Goal: Task Accomplishment & Management: Manage account settings

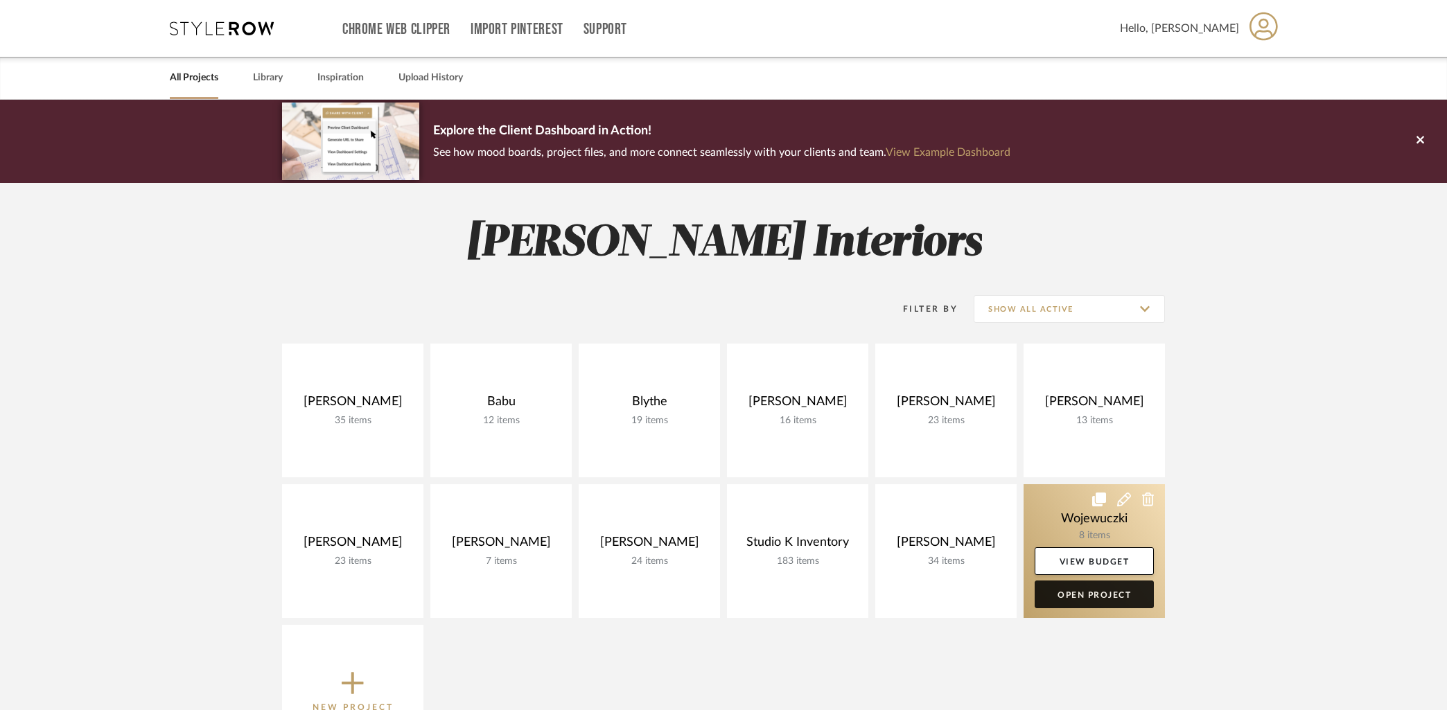
click at [1089, 600] on link "Open Project" at bounding box center [1094, 595] width 119 height 28
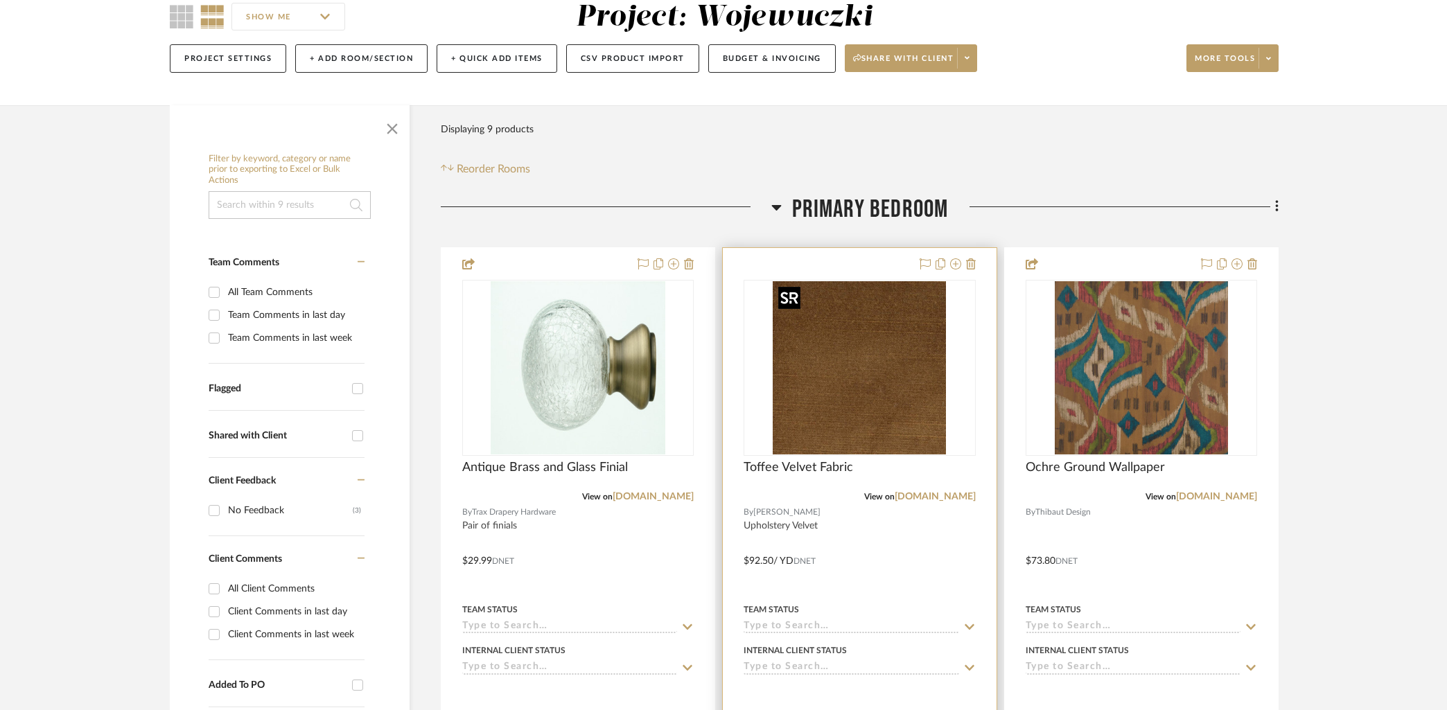
scroll to position [241, 0]
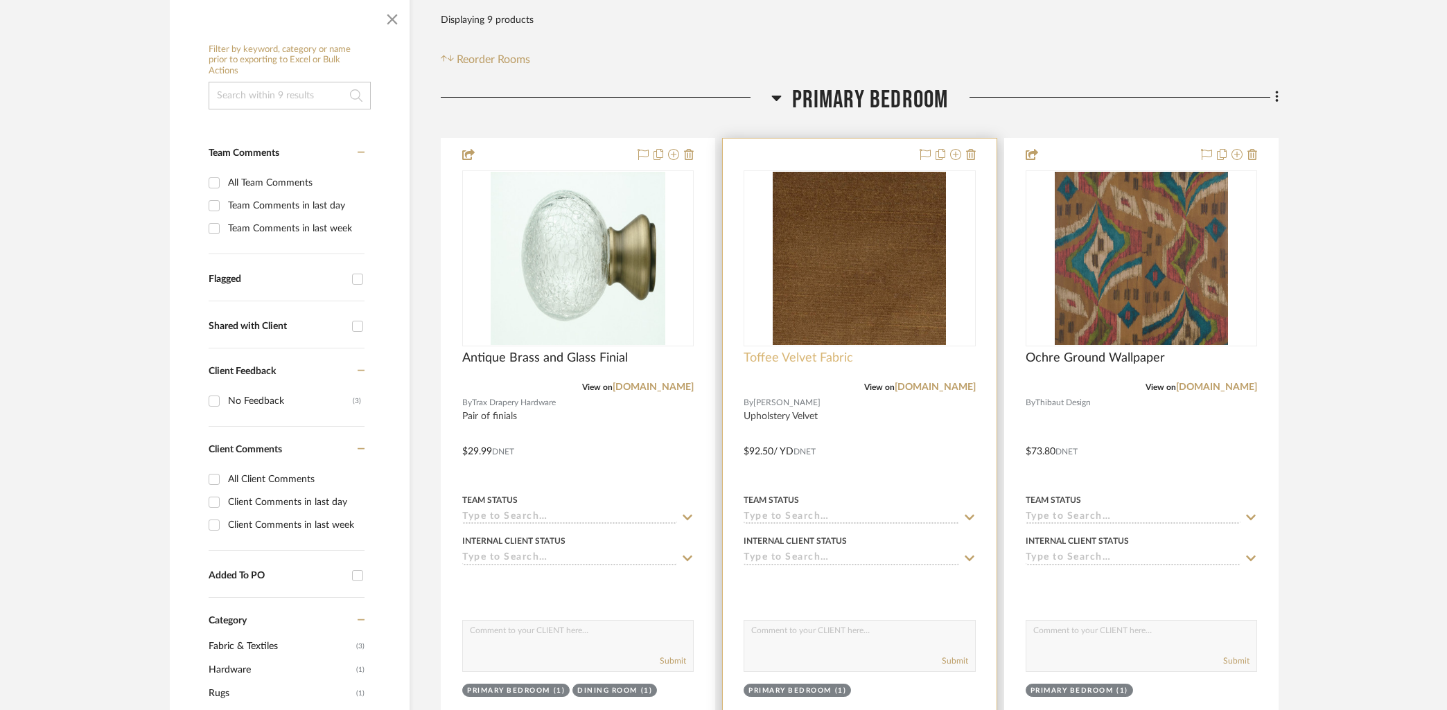
click at [803, 353] on span "Toffee Velvet Fabric" at bounding box center [799, 358] width 110 height 15
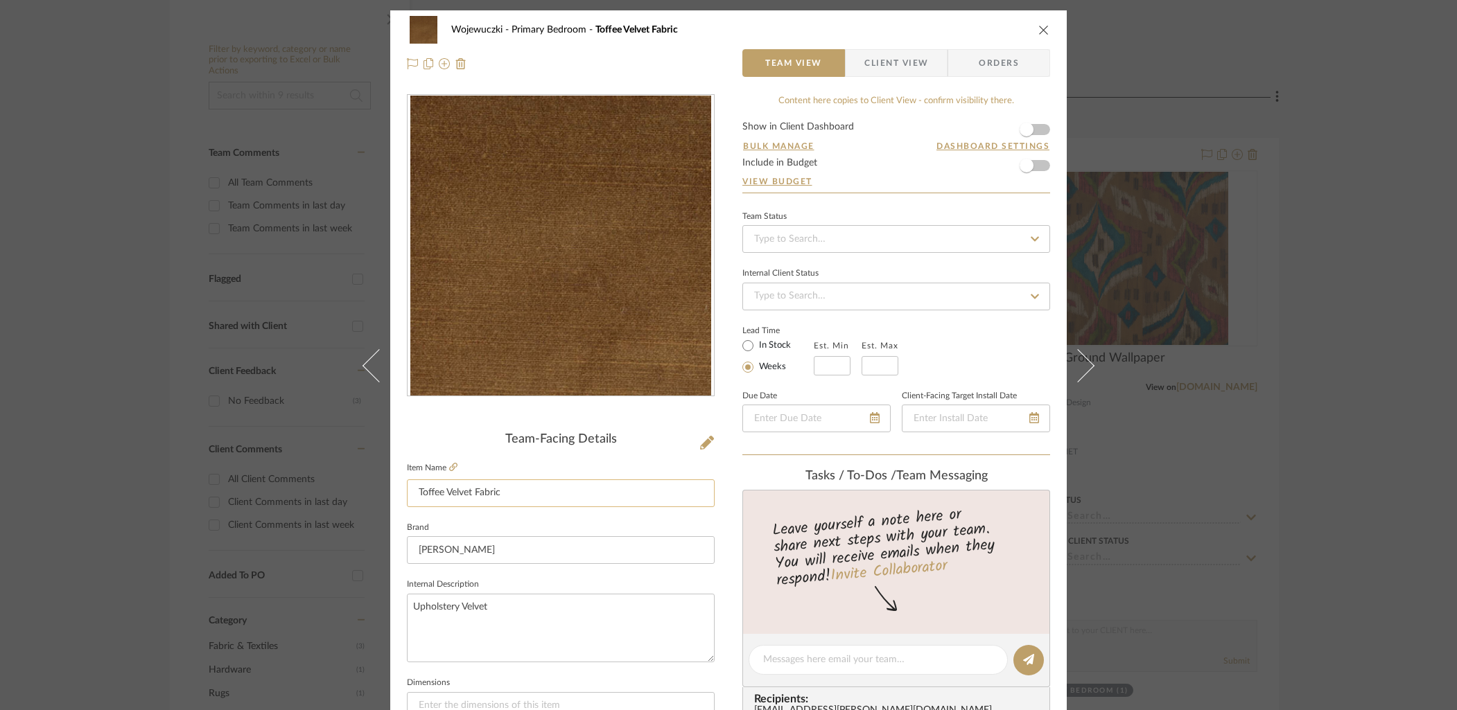
drag, startPoint x: 460, startPoint y: 497, endPoint x: 401, endPoint y: 494, distance: 58.3
click at [407, 494] on input "Toffee Velvet Fabric" at bounding box center [561, 494] width 308 height 28
drag, startPoint x: 1039, startPoint y: 29, endPoint x: 1038, endPoint y: 54, distance: 25.0
click at [1039, 29] on icon "close" at bounding box center [1043, 29] width 11 height 11
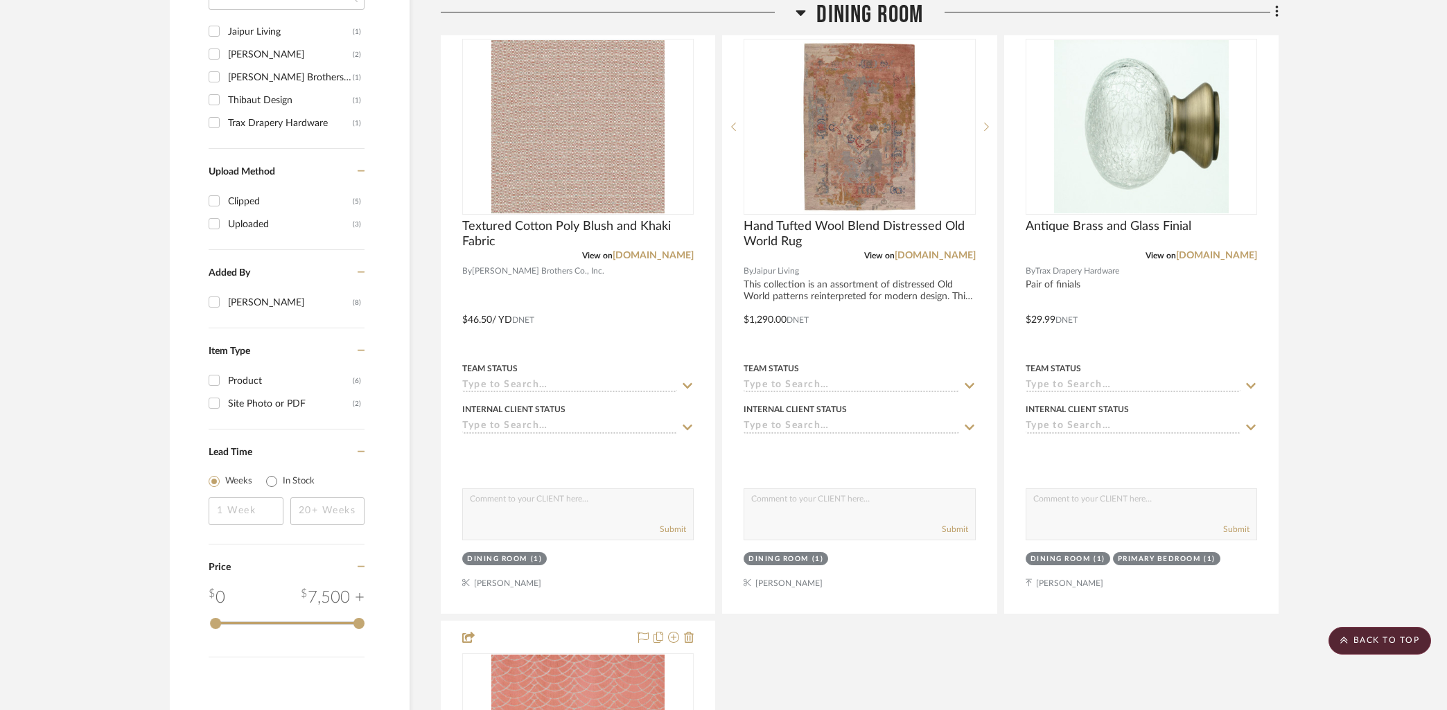
scroll to position [1061, 0]
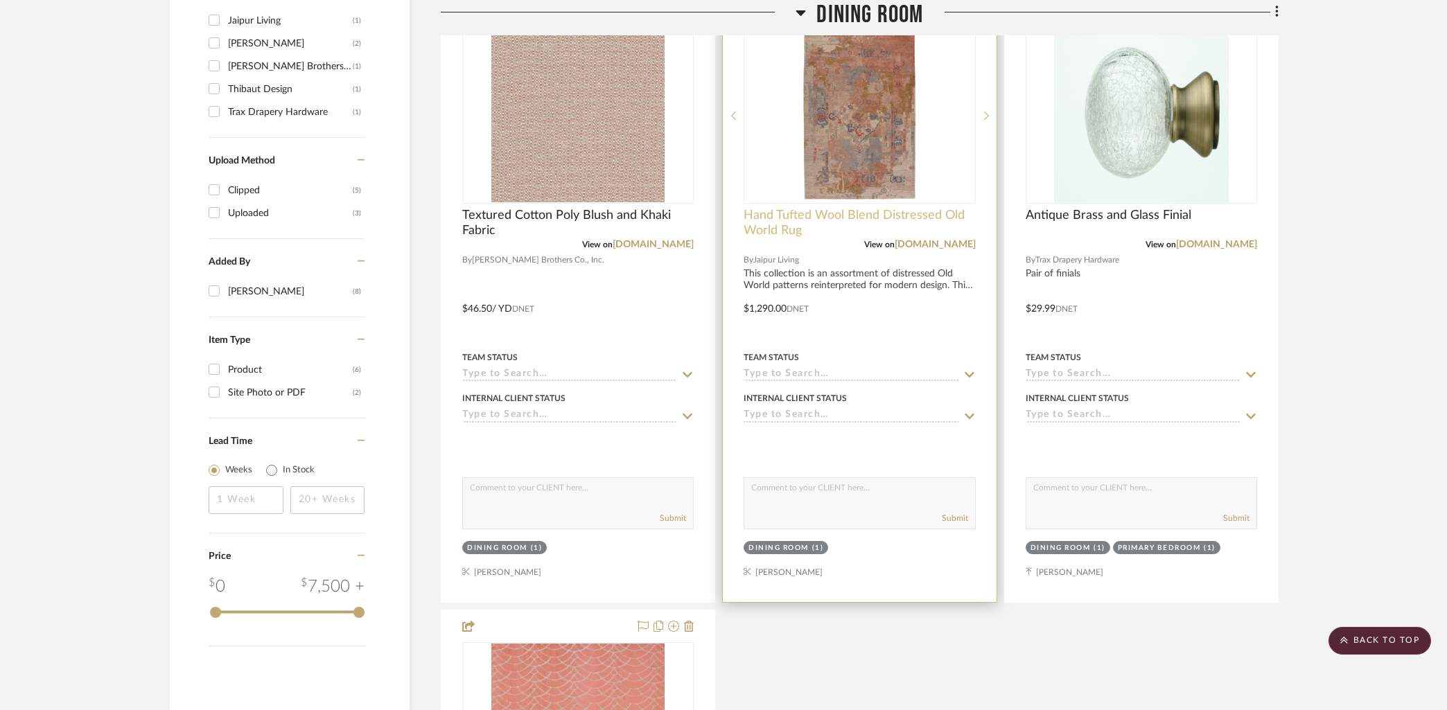
click at [787, 213] on span "Hand Tufted Wool Blend Distressed Old World Rug" at bounding box center [860, 223] width 232 height 30
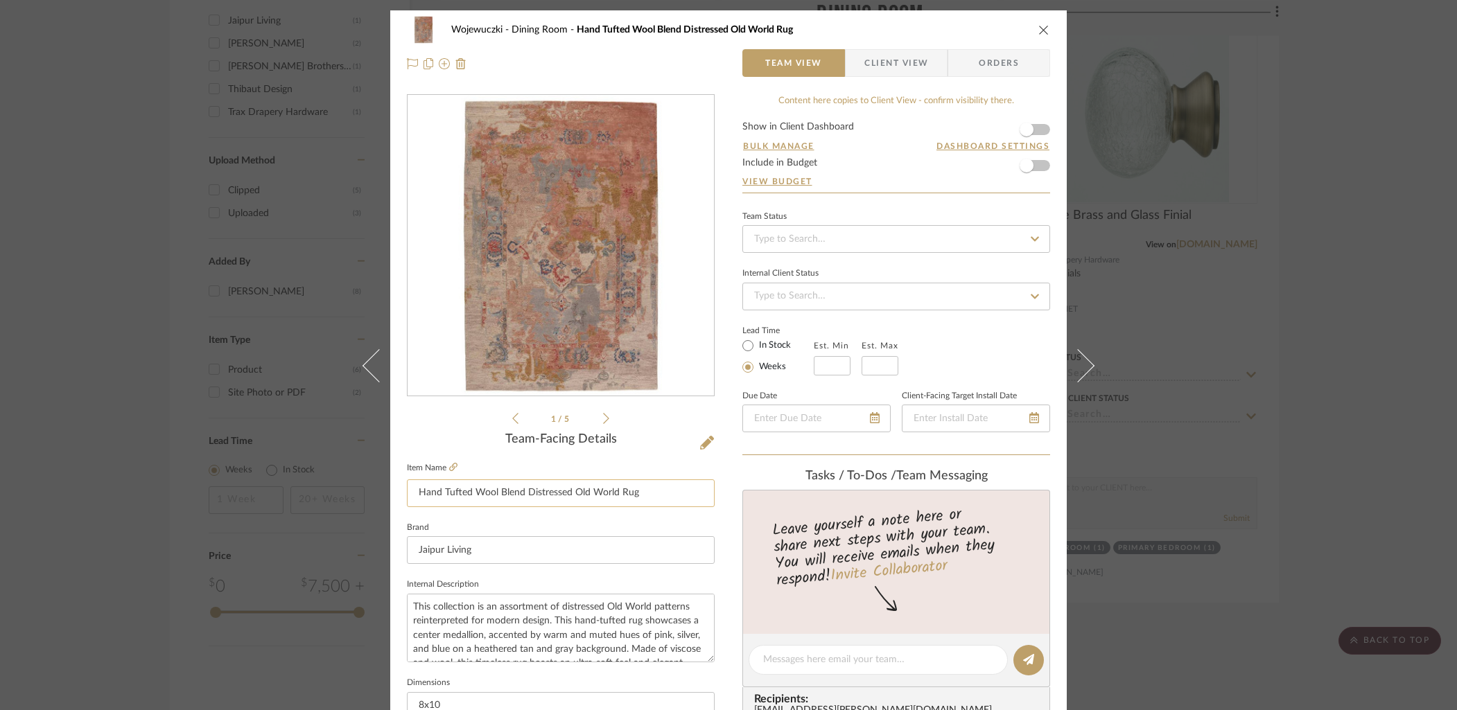
drag, startPoint x: 496, startPoint y: 488, endPoint x: 424, endPoint y: 483, distance: 72.2
click at [416, 487] on input "Hand Tufted Wool Blend Distressed Old World Rug" at bounding box center [561, 494] width 308 height 28
click at [1038, 25] on button "close" at bounding box center [1044, 30] width 12 height 12
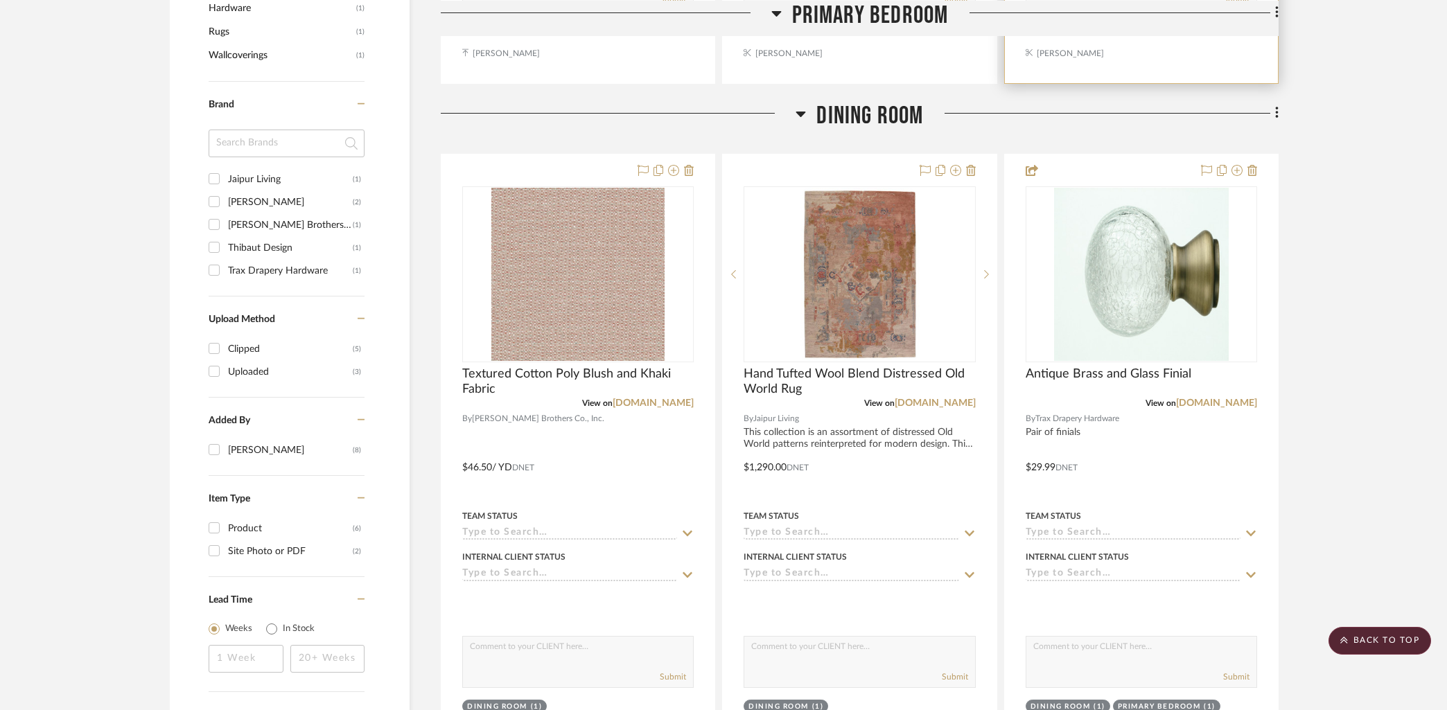
scroll to position [868, 0]
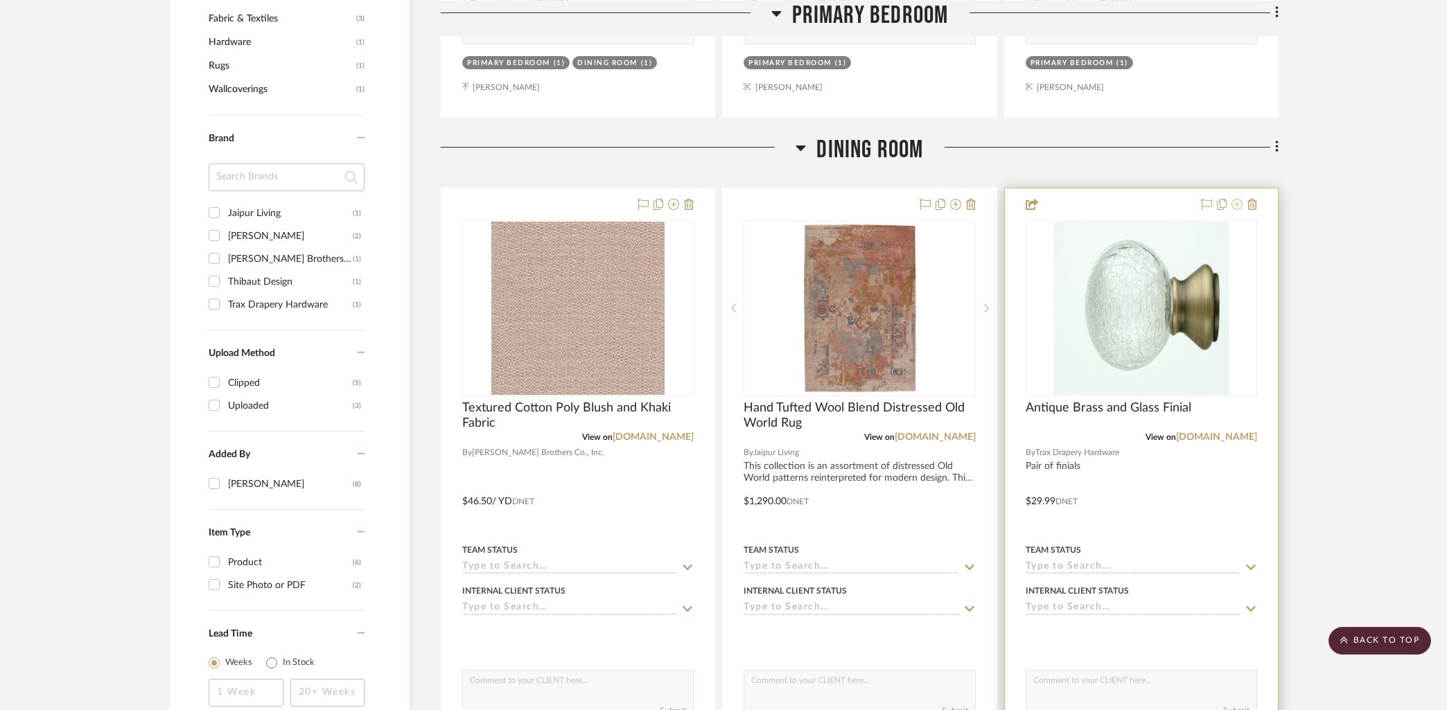
click at [1237, 205] on icon at bounding box center [1237, 204] width 11 height 11
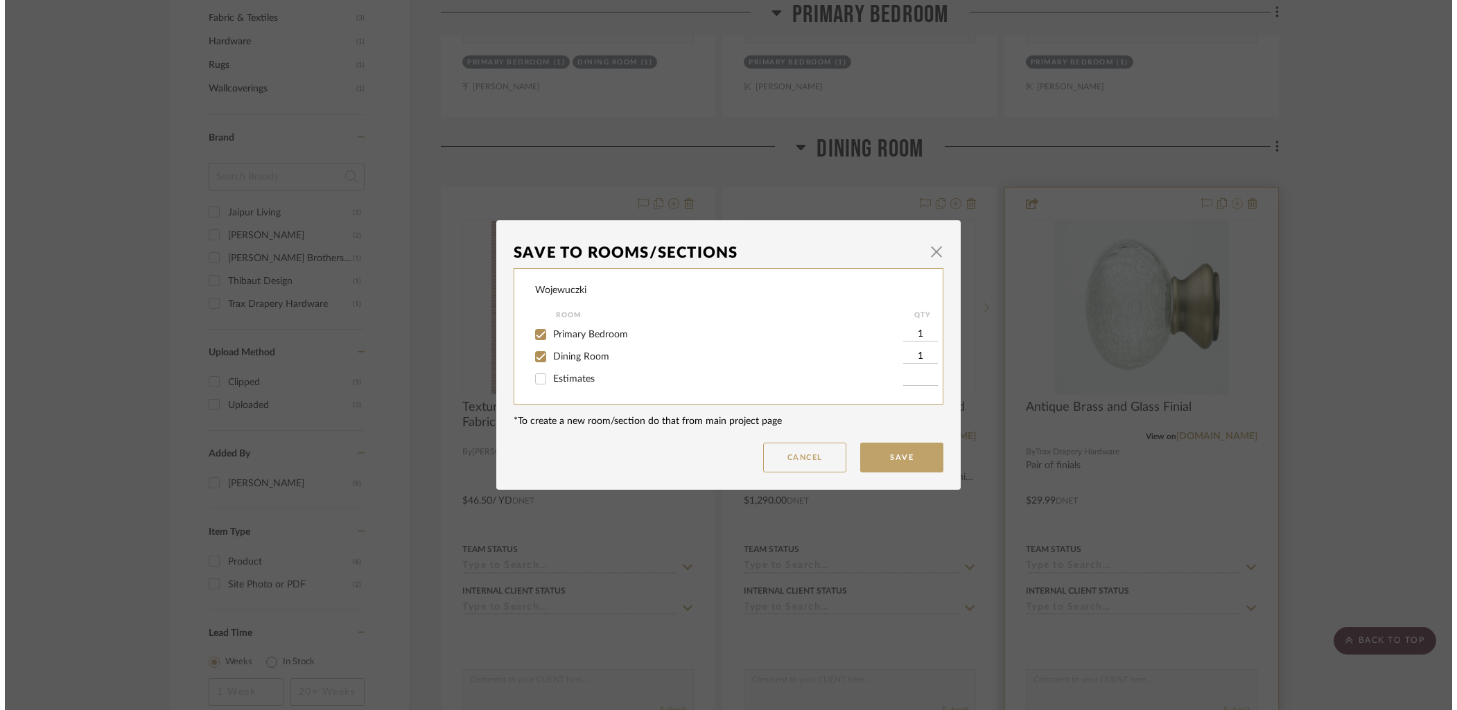
scroll to position [0, 0]
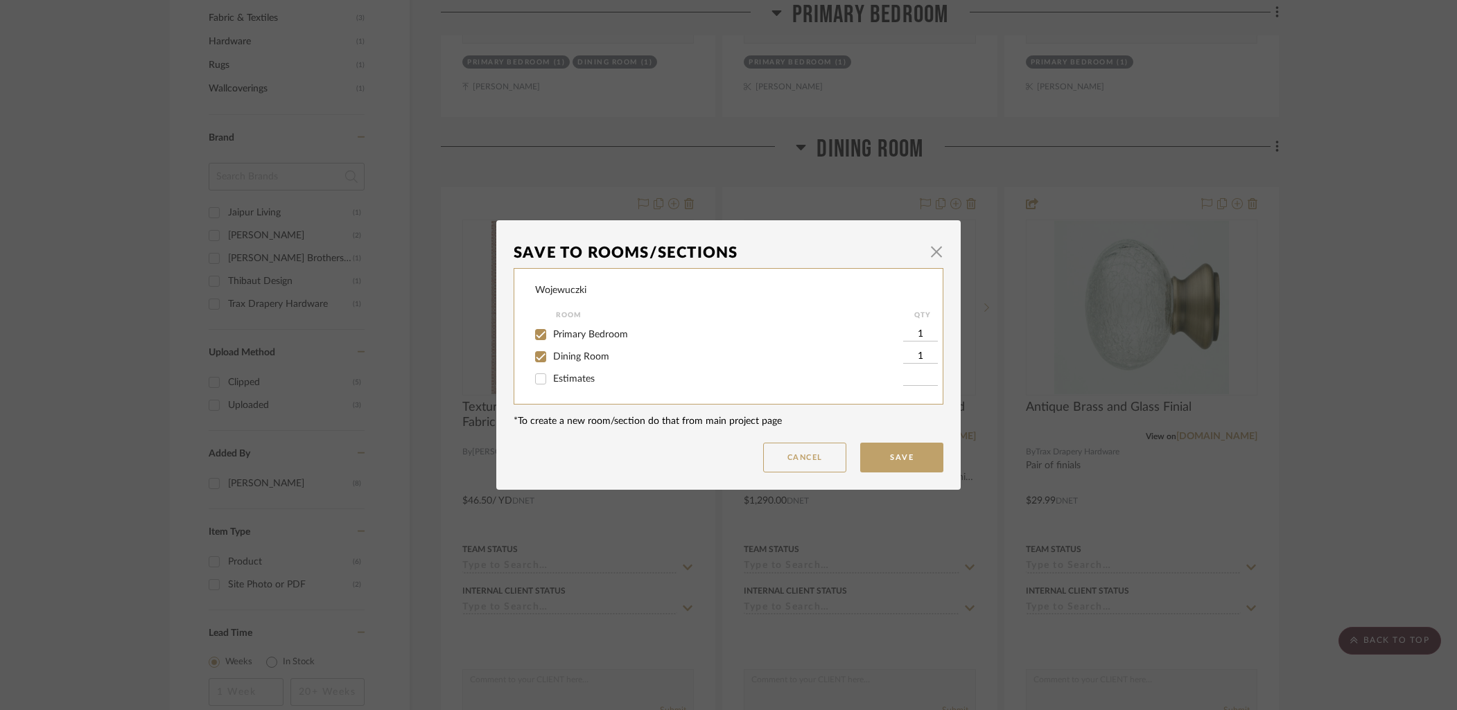
drag, startPoint x: 539, startPoint y: 357, endPoint x: 550, endPoint y: 360, distance: 11.6
click at [540, 357] on input "Dining Room" at bounding box center [541, 357] width 22 height 22
checkbox input "false"
click at [878, 456] on button "Save" at bounding box center [901, 458] width 83 height 30
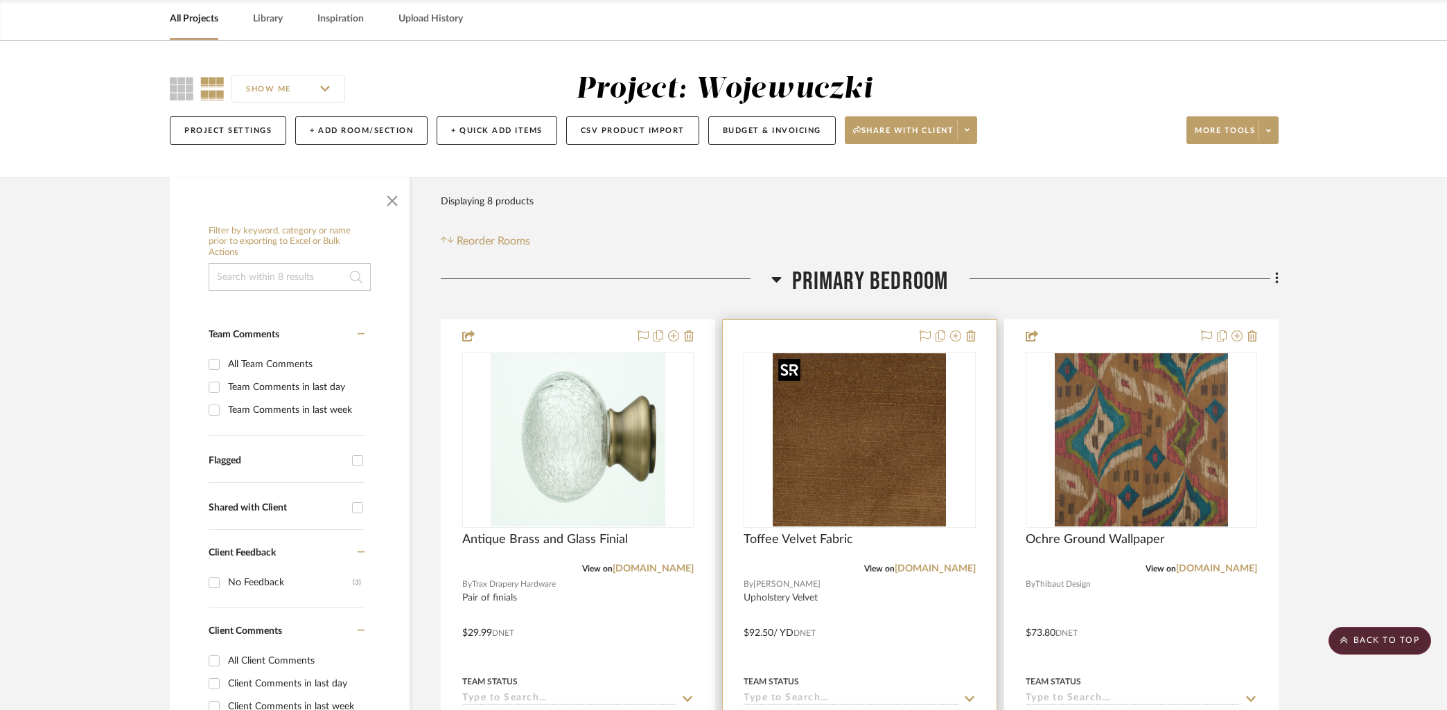
scroll to position [58, 0]
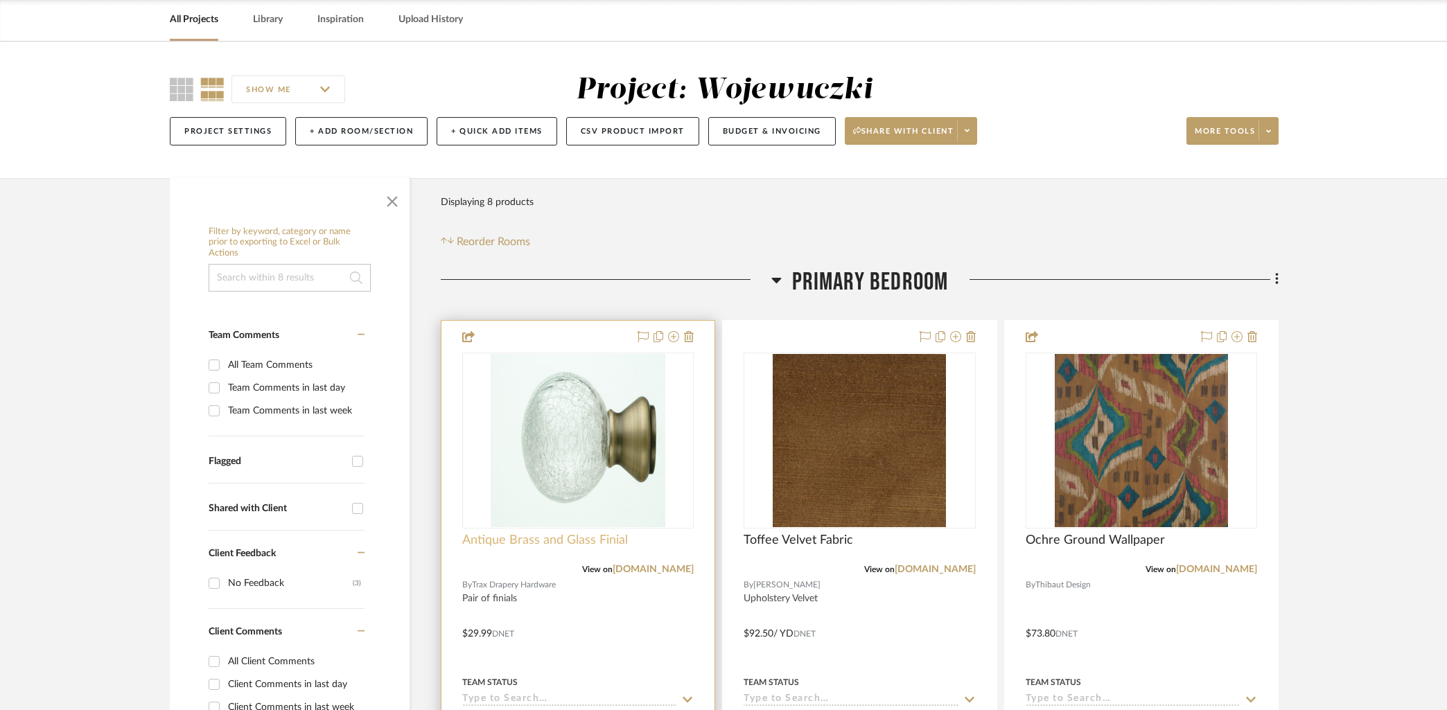
click at [558, 547] on span "Antique Brass and Glass Finial" at bounding box center [545, 540] width 166 height 15
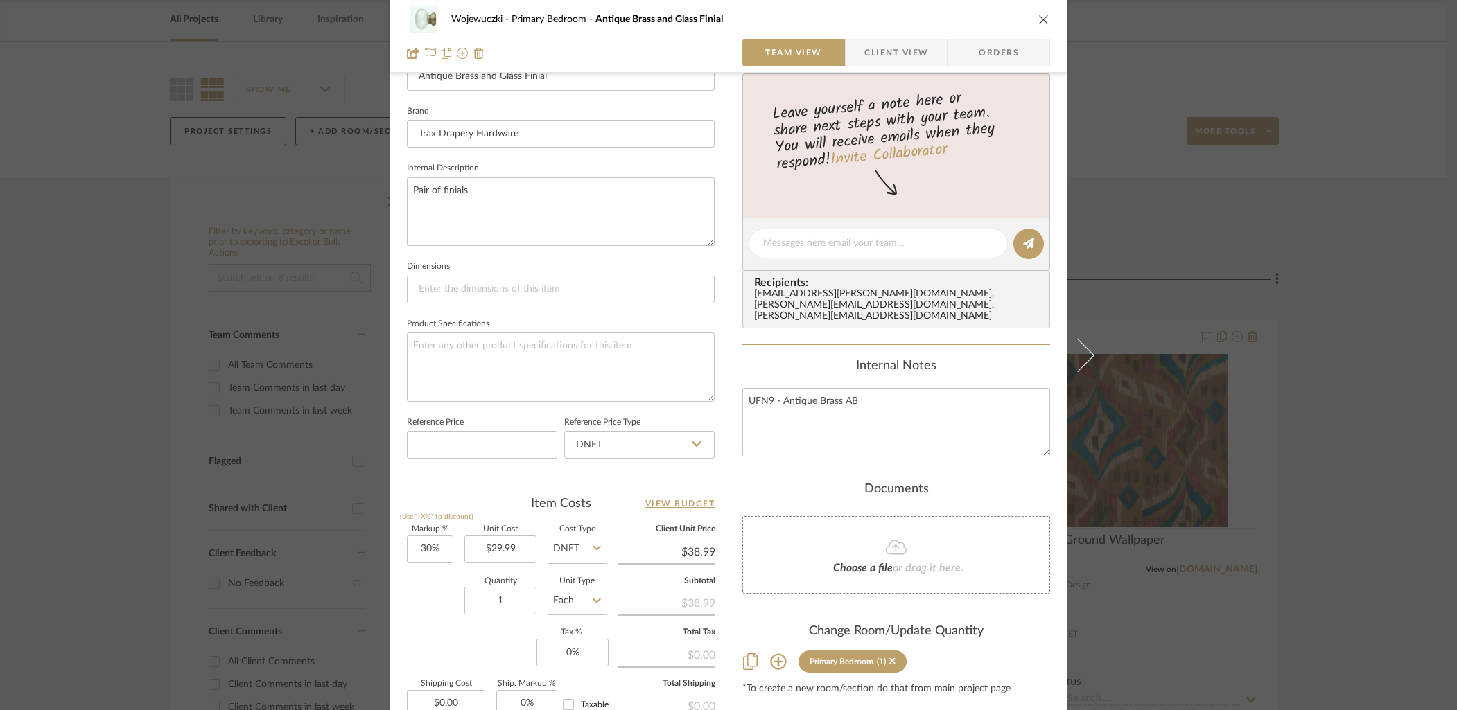
scroll to position [427, 0]
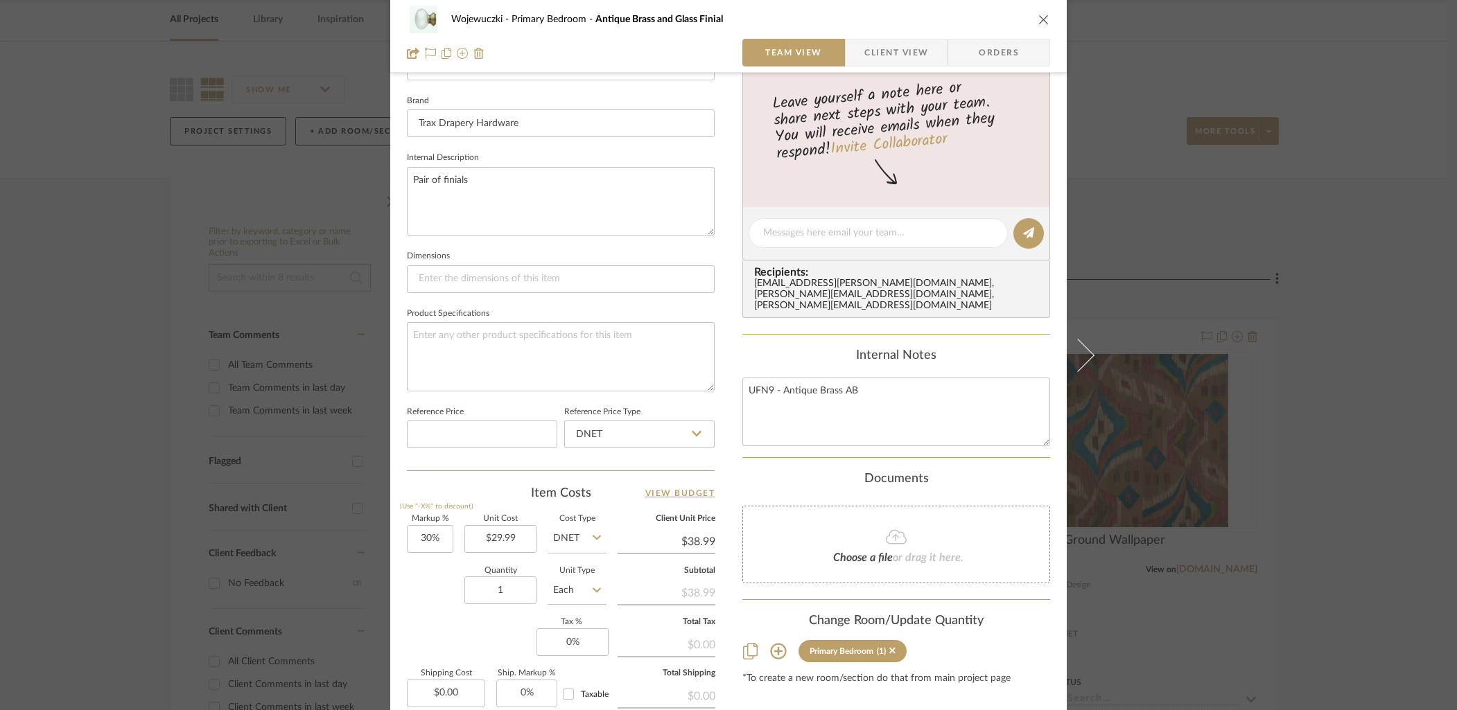
click at [1038, 18] on icon "close" at bounding box center [1043, 19] width 11 height 11
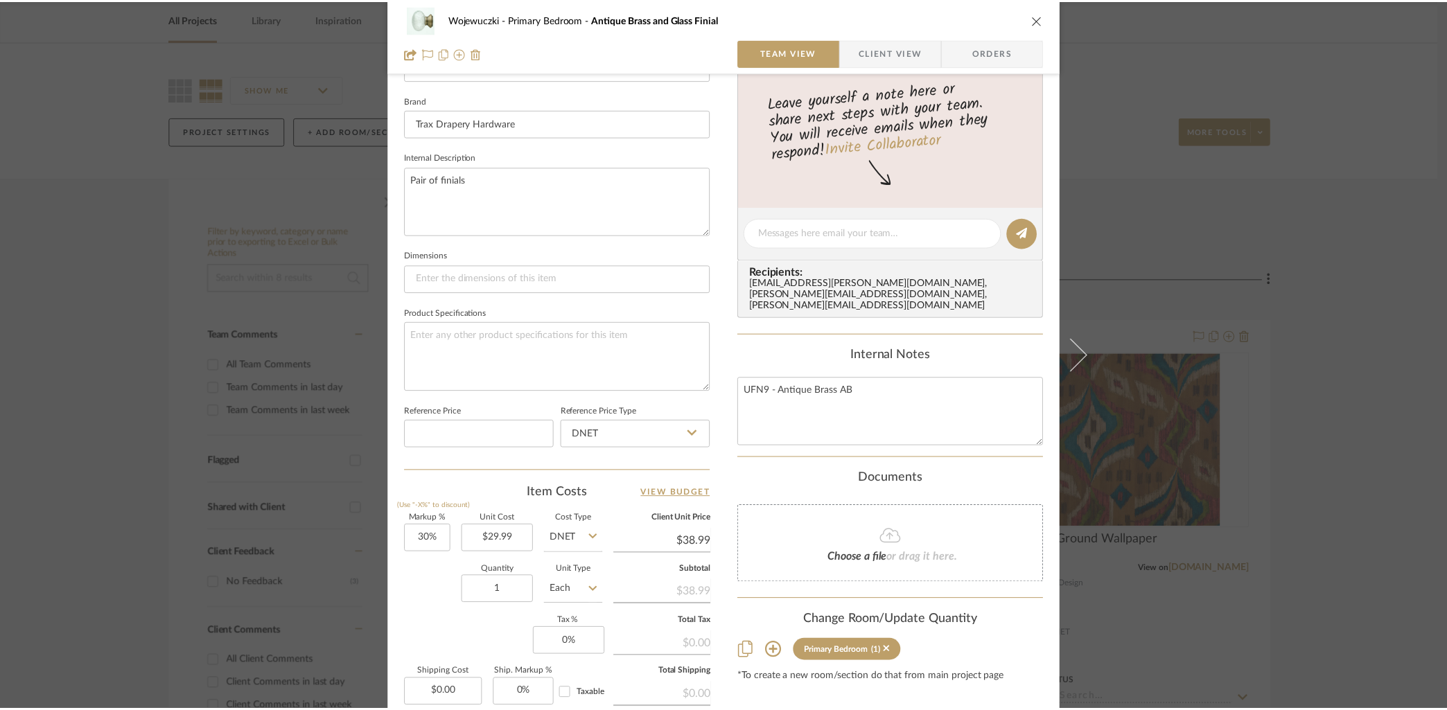
scroll to position [58, 0]
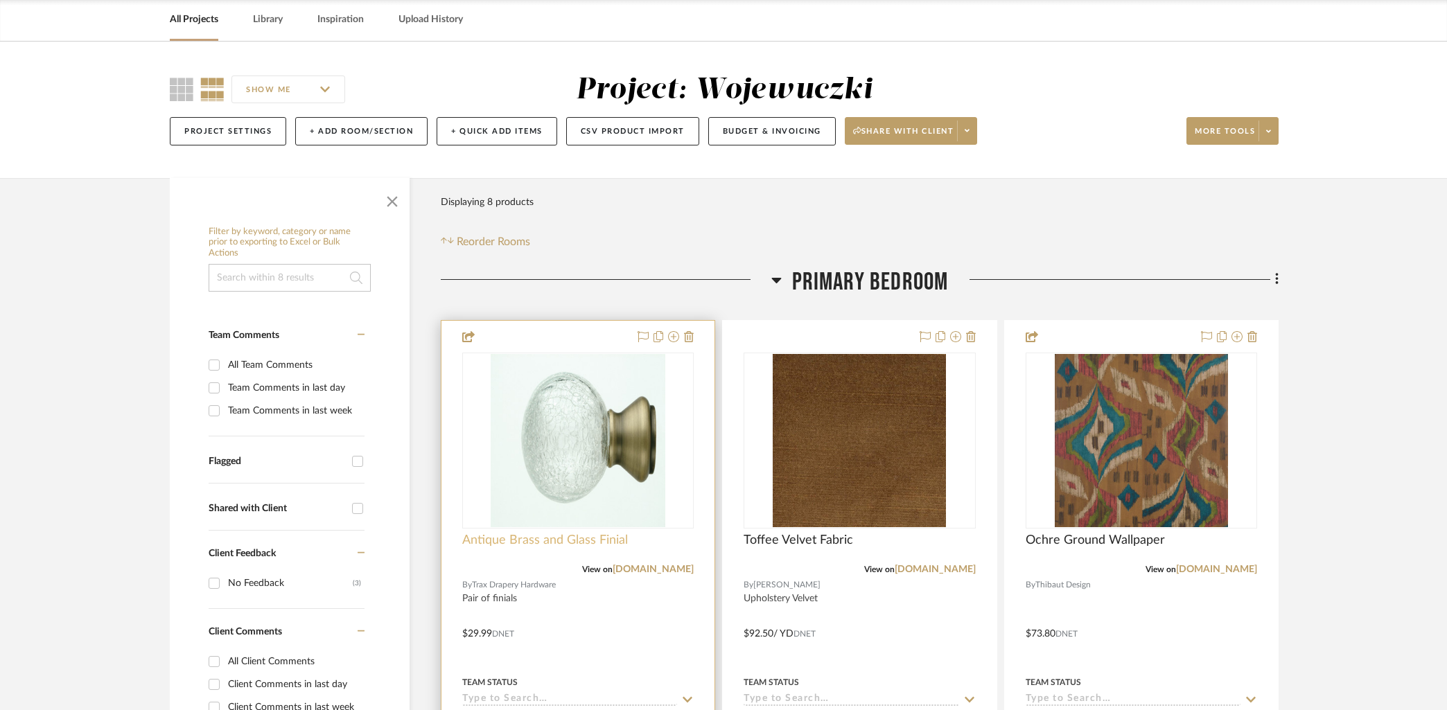
click at [550, 546] on span "Antique Brass and Glass Finial" at bounding box center [545, 540] width 166 height 15
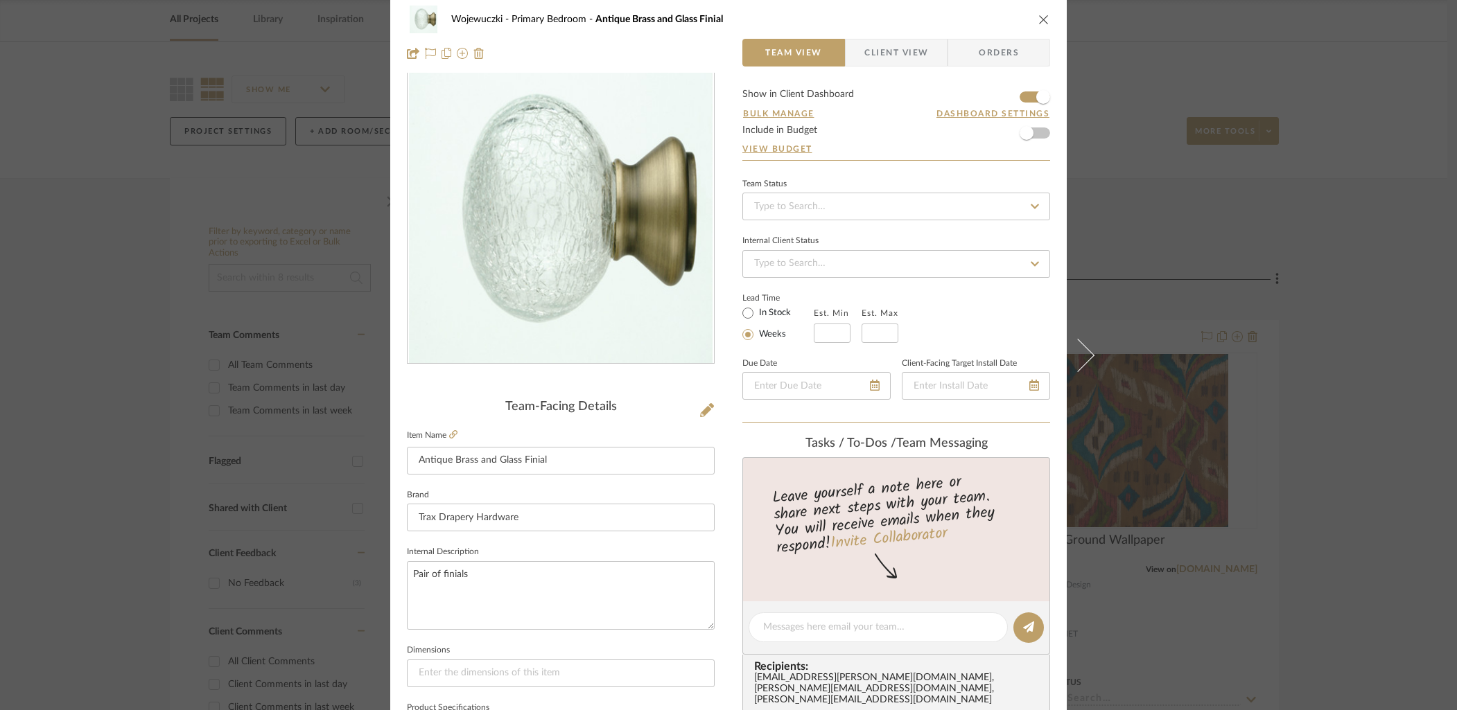
scroll to position [0, 0]
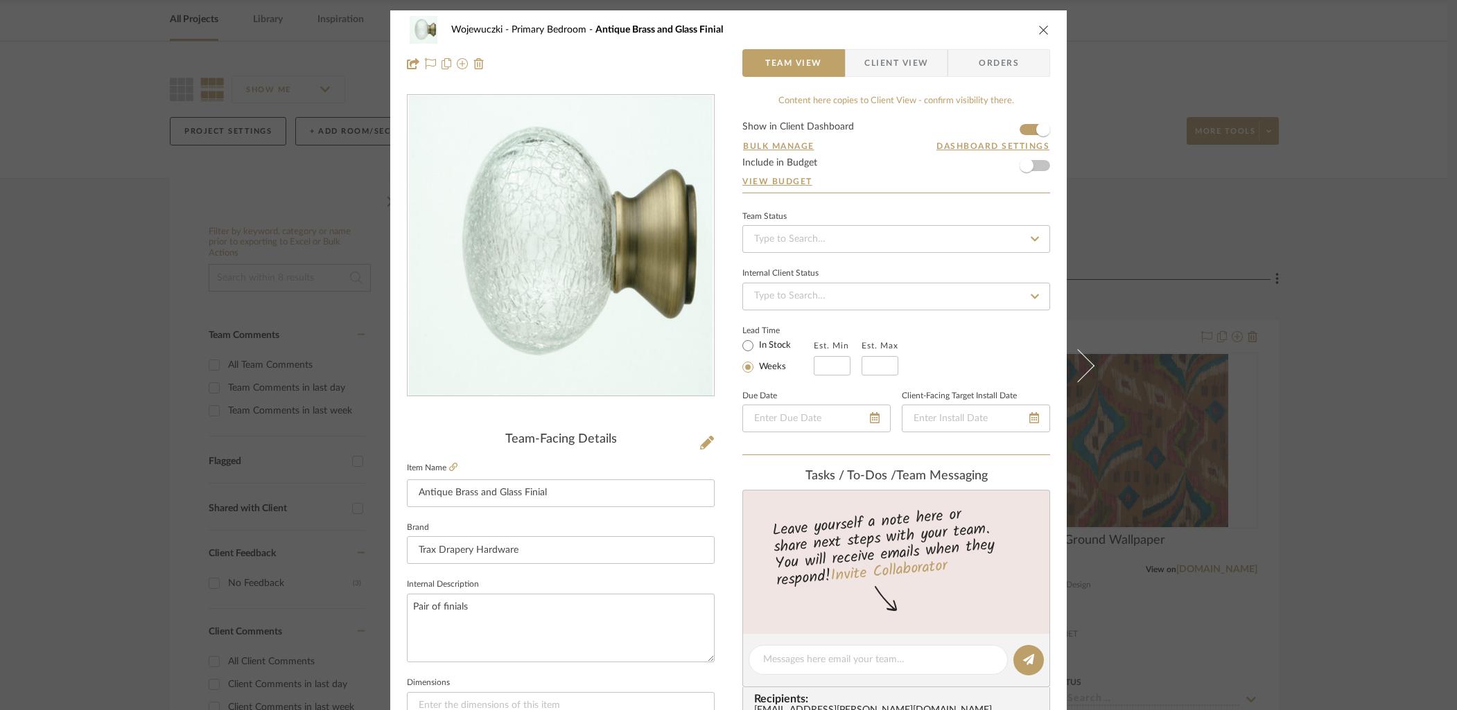
drag, startPoint x: 1040, startPoint y: 28, endPoint x: 1035, endPoint y: 22, distance: 8.3
click at [1040, 28] on icon "close" at bounding box center [1043, 29] width 11 height 11
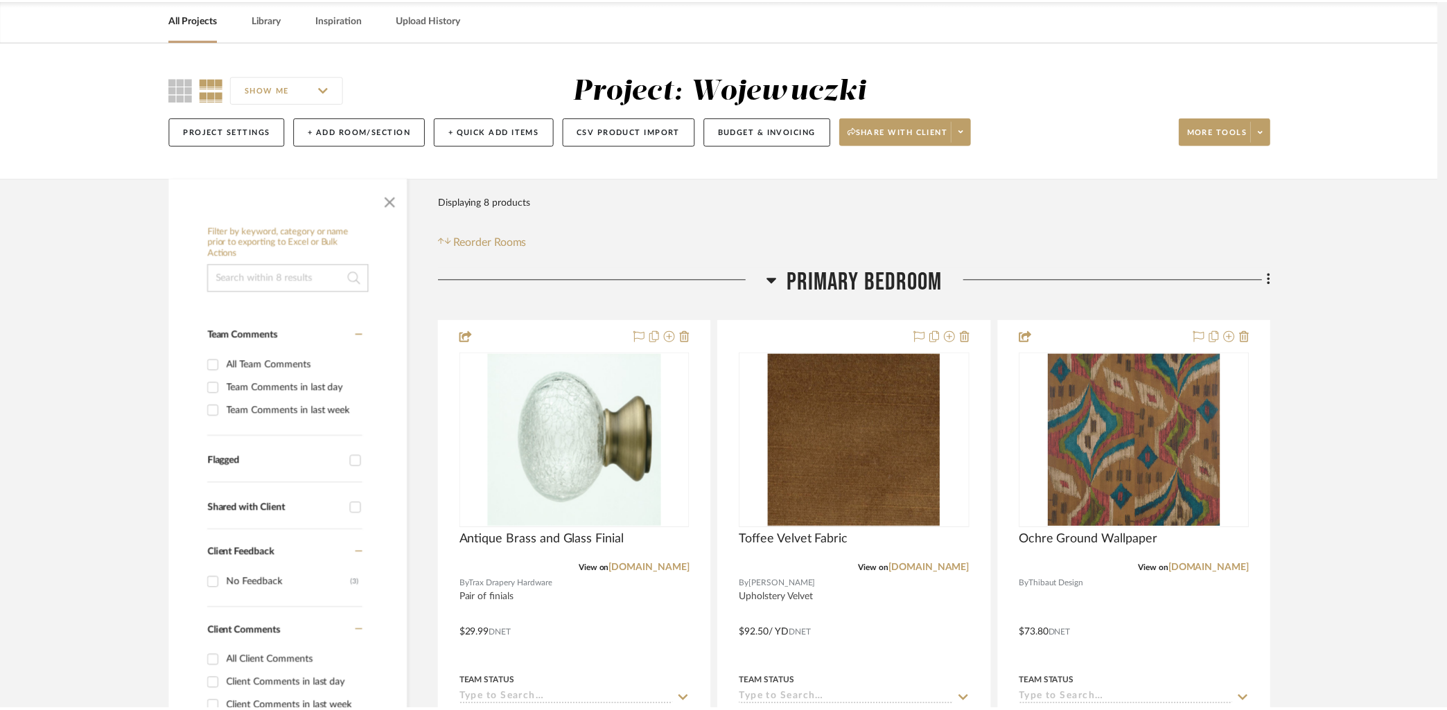
scroll to position [58, 0]
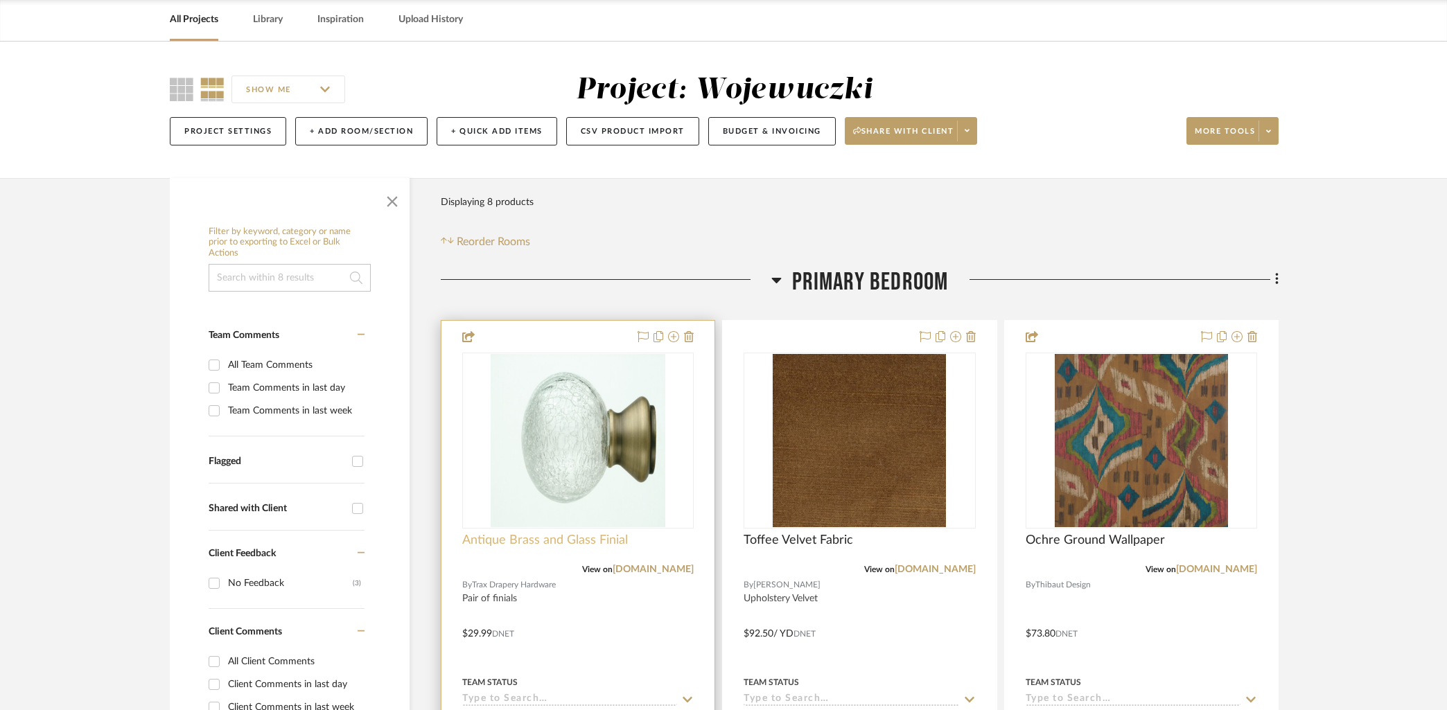
click at [582, 541] on span "Antique Brass and Glass Finial" at bounding box center [545, 540] width 166 height 15
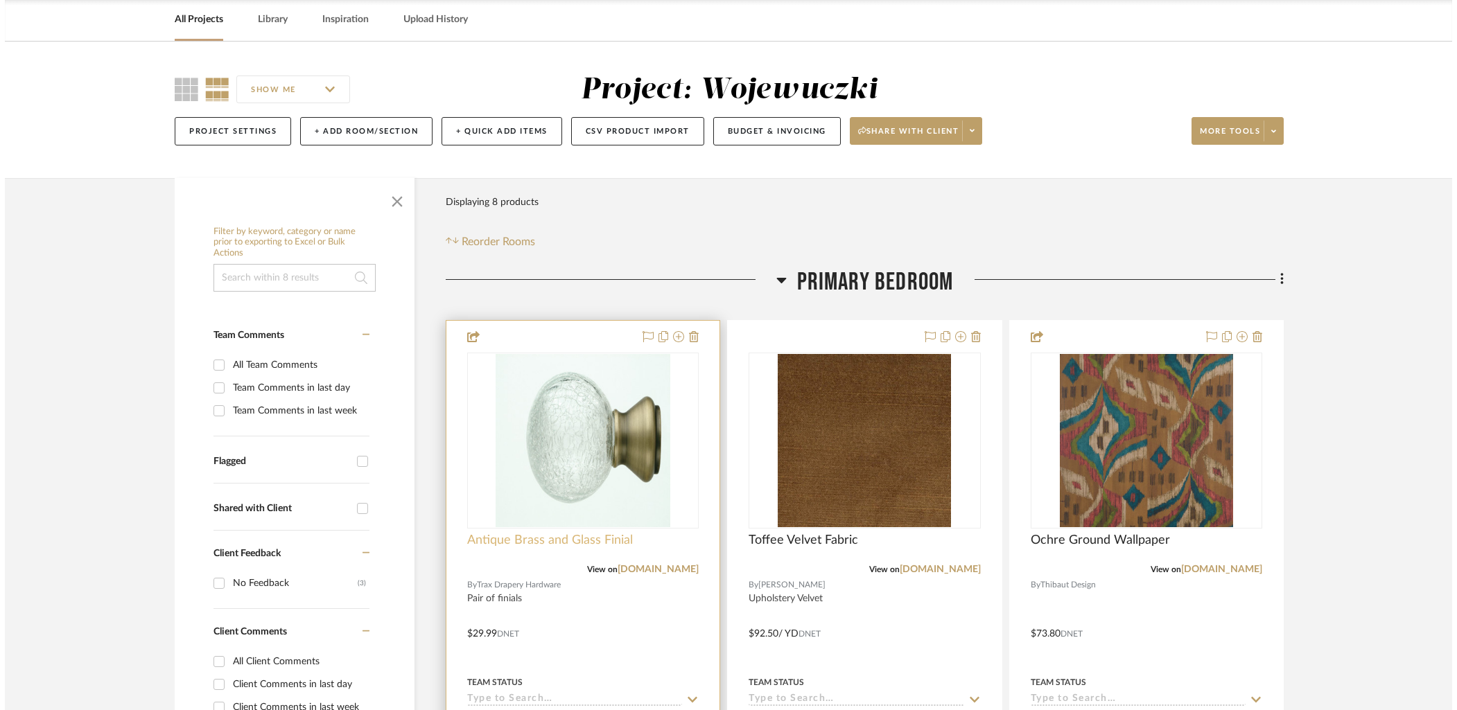
scroll to position [0, 0]
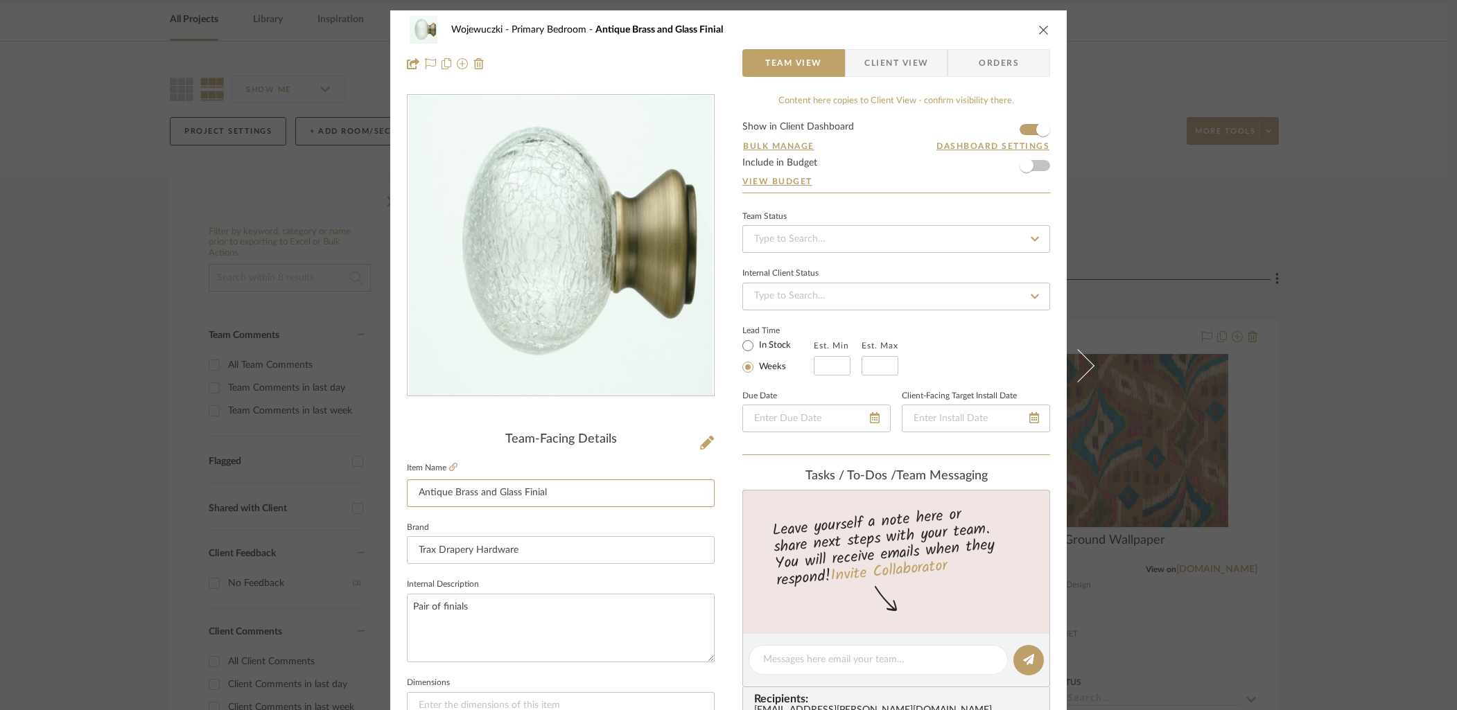
drag, startPoint x: 556, startPoint y: 496, endPoint x: 368, endPoint y: 493, distance: 187.9
click at [368, 493] on mat-dialog-content "Wojewuczki Primary Bedroom Antique Brass and Glass Finial Team View Client View…" at bounding box center [728, 650] width 754 height 1280
drag, startPoint x: 1037, startPoint y: 33, endPoint x: 972, endPoint y: 14, distance: 67.8
click at [1038, 31] on icon "close" at bounding box center [1043, 29] width 11 height 11
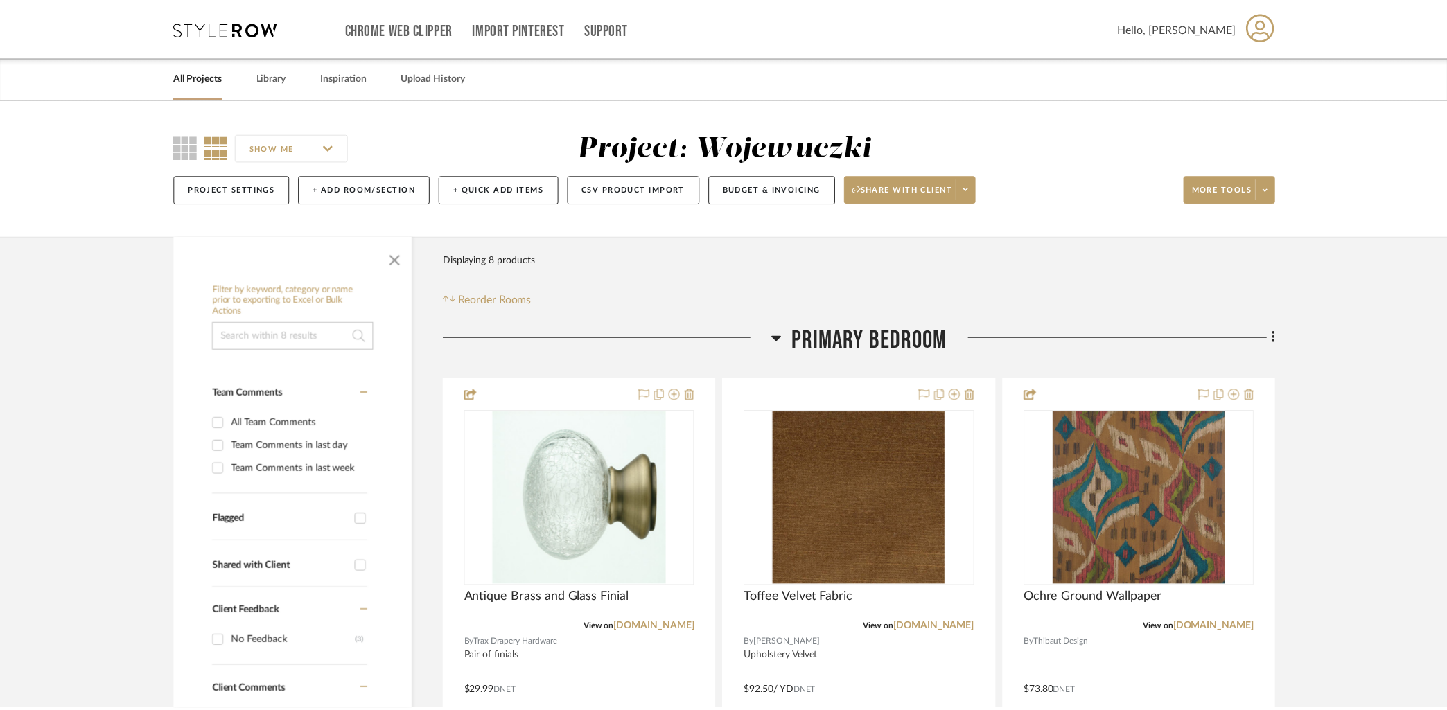
scroll to position [58, 0]
